Goal: Communication & Community: Answer question/provide support

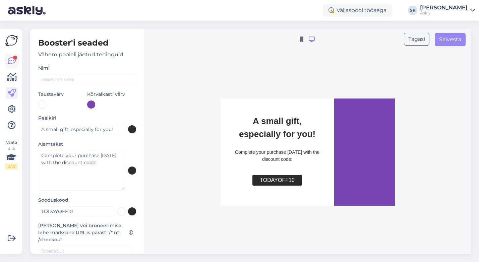
click at [11, 62] on icon at bounding box center [12, 61] width 8 height 8
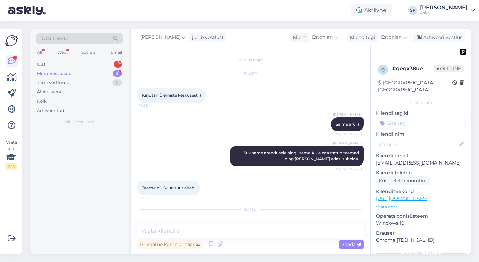
scroll to position [3730, 0]
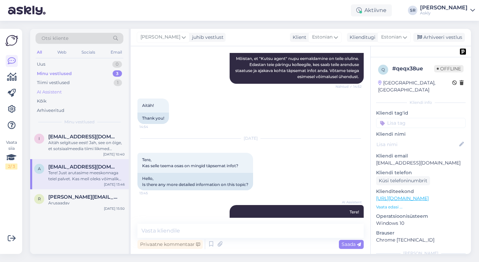
click at [57, 94] on div "AI Assistent" at bounding box center [49, 92] width 25 height 7
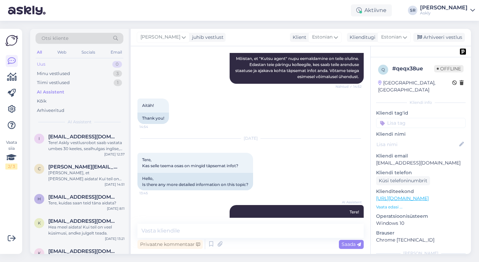
click at [42, 62] on div "Uus" at bounding box center [41, 64] width 8 height 7
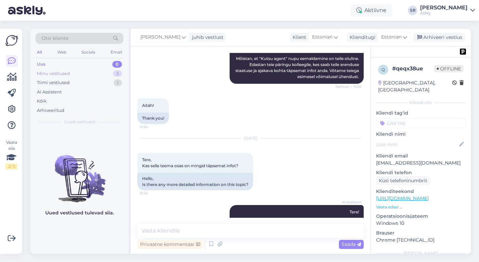
click at [48, 73] on div "Minu vestlused" at bounding box center [53, 73] width 33 height 7
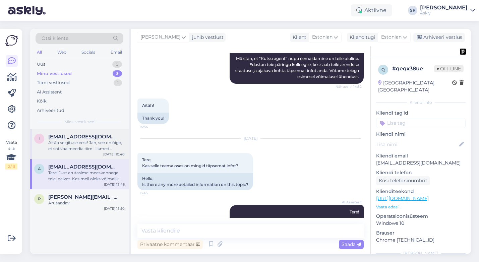
click at [98, 143] on div "Aitäh selgituse eest! Jah, see on õige, et sotsiaalmeedia tiimi liikmed peaksid…" at bounding box center [86, 146] width 76 height 12
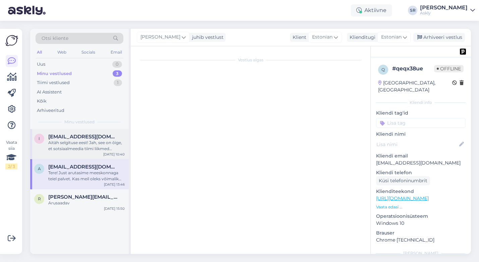
scroll to position [0, 0]
click at [84, 147] on div "Aitäh selgituse eest! Jah, see on õige, et sotsiaalmeedia tiimi liikmed peaksid…" at bounding box center [86, 146] width 76 height 12
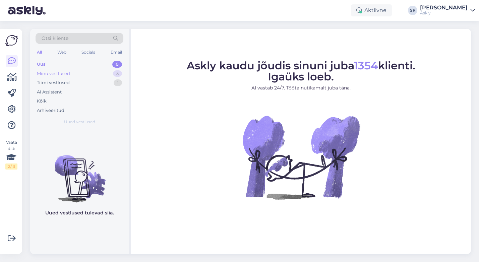
click at [66, 75] on div "Minu vestlused" at bounding box center [53, 73] width 33 height 7
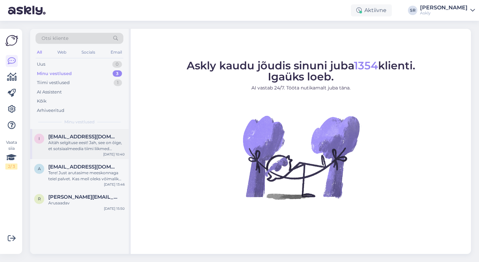
click at [81, 145] on div "Aitäh selgituse eest! Jah, see on õige, et sotsiaalmeedia tiimi liikmed peaksid…" at bounding box center [86, 146] width 76 height 12
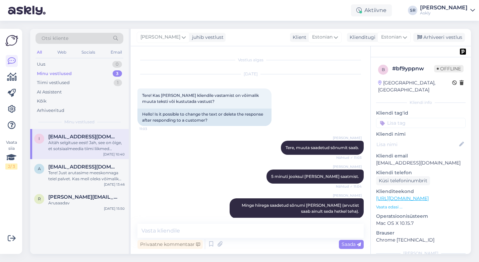
scroll to position [1335, 0]
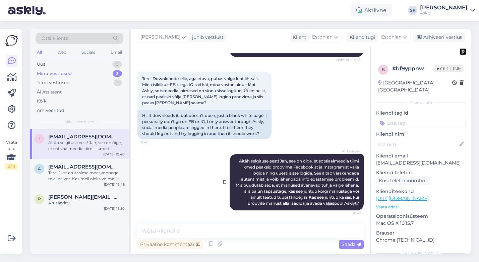
click at [249, 172] on span "Aitäh selgituse eest! Jah, see on õige, et sotsiaalmeedia tiimi liikmed peaksid…" at bounding box center [298, 182] width 124 height 47
click at [209, 230] on textarea at bounding box center [250, 231] width 226 height 14
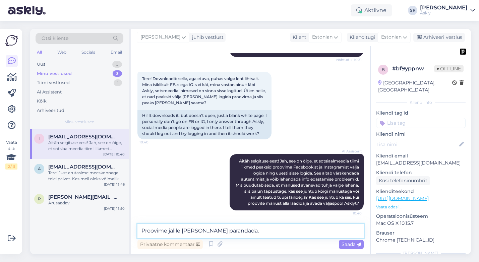
drag, startPoint x: 168, startPoint y: 229, endPoint x: 173, endPoint y: 229, distance: 4.4
click at [168, 229] on textarea "Proovime jälile saada ja parandada." at bounding box center [250, 231] width 226 height 14
type textarea "Proovime kindlasti veale jälile saada ja parandada."
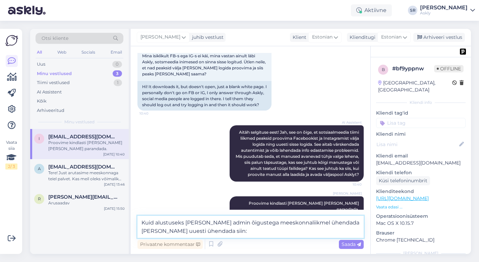
paste textarea "https://chat.askly.me/settings/site"
type textarea "Kuid alustuseks palun laske admin õigustega meeskonnaliikmel ühendada lahti ja …"
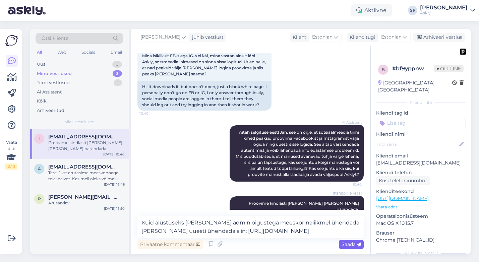
click at [347, 243] on span "Saada" at bounding box center [351, 244] width 19 height 6
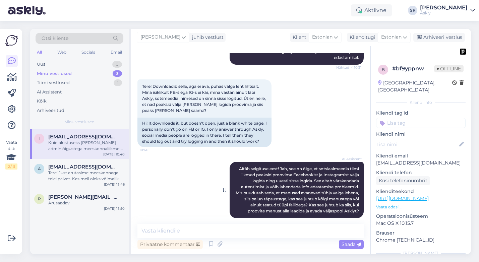
scroll to position [1325, 0]
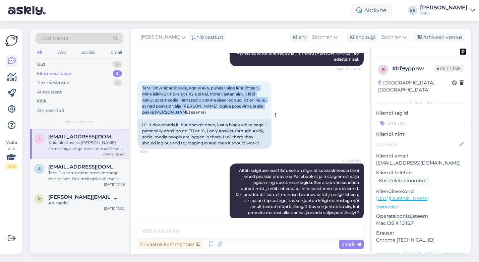
drag, startPoint x: 198, startPoint y: 108, endPoint x: 141, endPoint y: 83, distance: 62.0
click at [141, 83] on div "Tere! Downloadib selle, aga ei ava, puhas valge leht lihtsalt. Mina isiklikult …" at bounding box center [204, 100] width 134 height 38
copy span "Tere! Downloadib selle, aga ei ava, puhas valge leht lihtsalt. Mina isiklikult …"
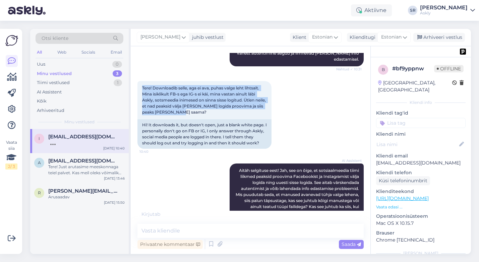
scroll to position [1411, 0]
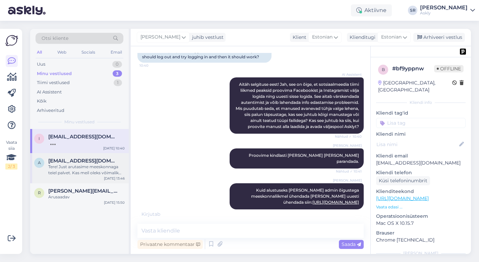
click at [86, 172] on div "Tere! Just arutasime meeskonnaga teiel palvet. Kas meil oleks võimalik teha kõn…" at bounding box center [86, 170] width 76 height 12
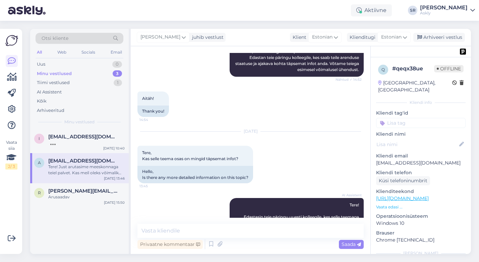
scroll to position [3730, 0]
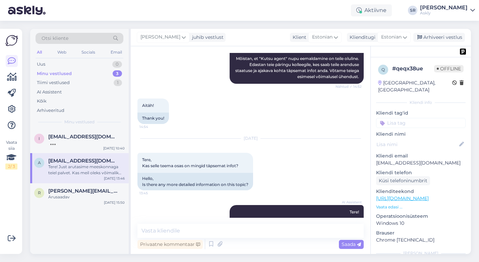
drag, startPoint x: 252, startPoint y: 156, endPoint x: 198, endPoint y: 156, distance: 54.0
click at [226, 198] on div "AI Assistent Tere! Edastasin teie päringu uuesti kolleegile, kes selle teemaga …" at bounding box center [250, 224] width 226 height 53
drag, startPoint x: 251, startPoint y: 163, endPoint x: 199, endPoint y: 164, distance: 51.7
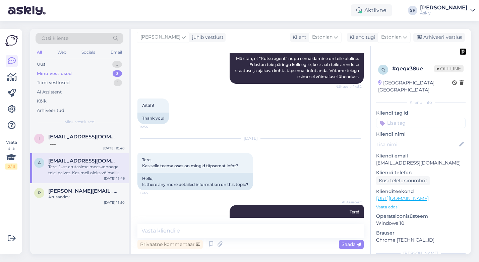
copy link "martin.mols@ulemiste.ee"
click at [86, 137] on span "info@mybreden.com" at bounding box center [83, 137] width 70 height 6
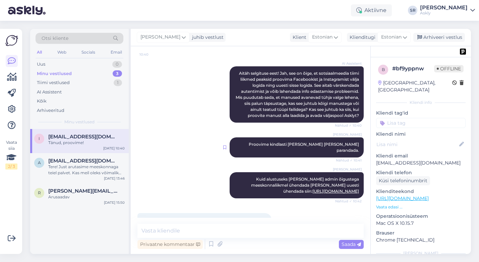
scroll to position [1557, 0]
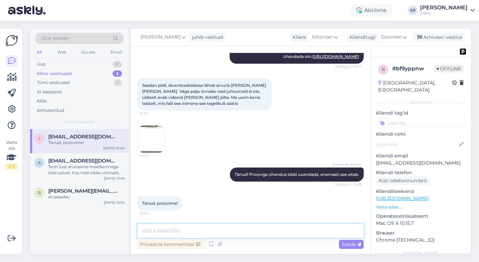
click at [156, 230] on textarea at bounding box center [250, 231] width 226 height 14
type textarea "Palun, andke teada, kui abi veel vaja!"
click at [349, 247] on span "Saada" at bounding box center [351, 244] width 19 height 6
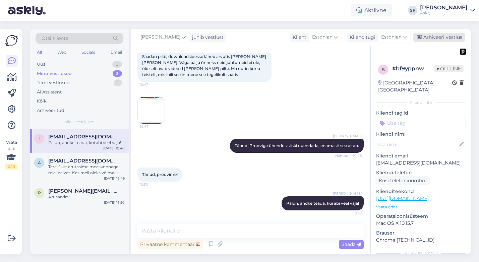
click at [449, 36] on div "Arhiveeri vestlus" at bounding box center [439, 37] width 52 height 9
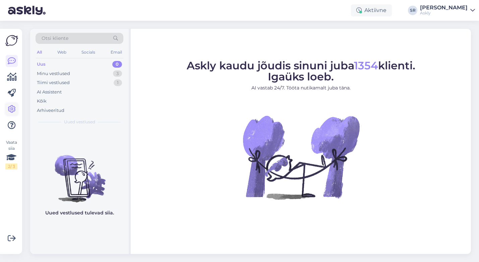
click at [10, 109] on icon at bounding box center [12, 109] width 8 height 8
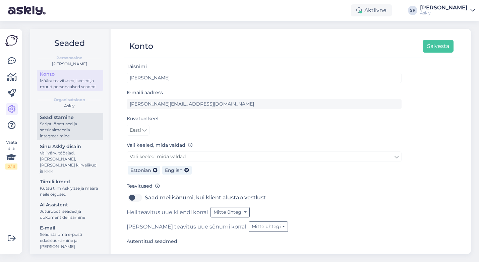
click at [72, 124] on div "Script, õpetused ja sotsiaalmeedia integreerimine" at bounding box center [70, 130] width 60 height 18
